Goal: Information Seeking & Learning: Learn about a topic

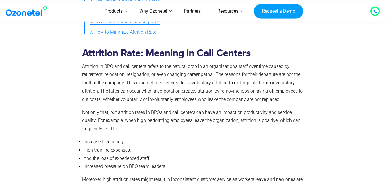
scroll to position [1743, 0]
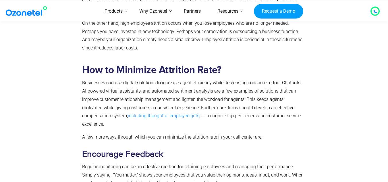
click at [128, 113] on link "including thoughtful employee gifts" at bounding box center [164, 115] width 72 height 5
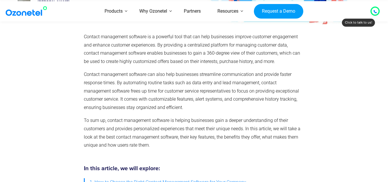
scroll to position [560, 0]
